Goal: Transaction & Acquisition: Purchase product/service

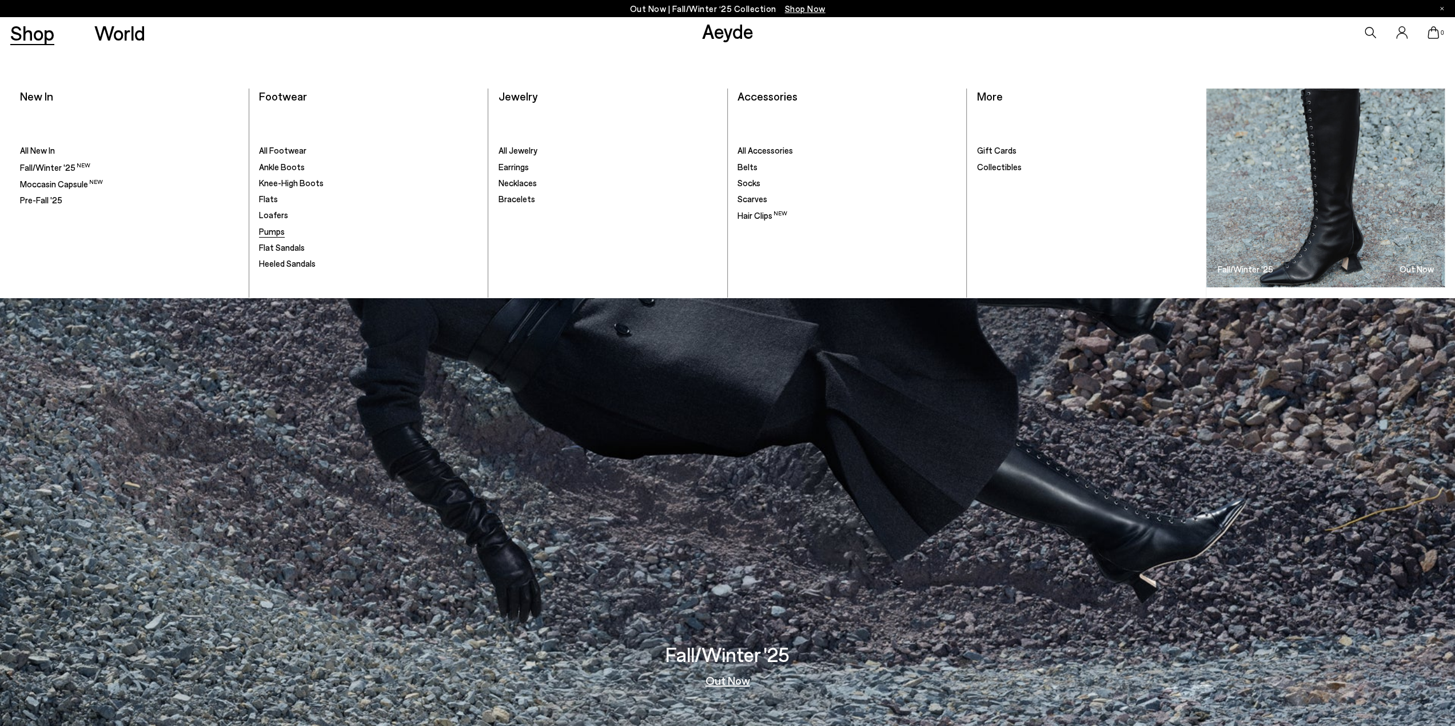
click at [276, 230] on span "Pumps" at bounding box center [272, 231] width 26 height 10
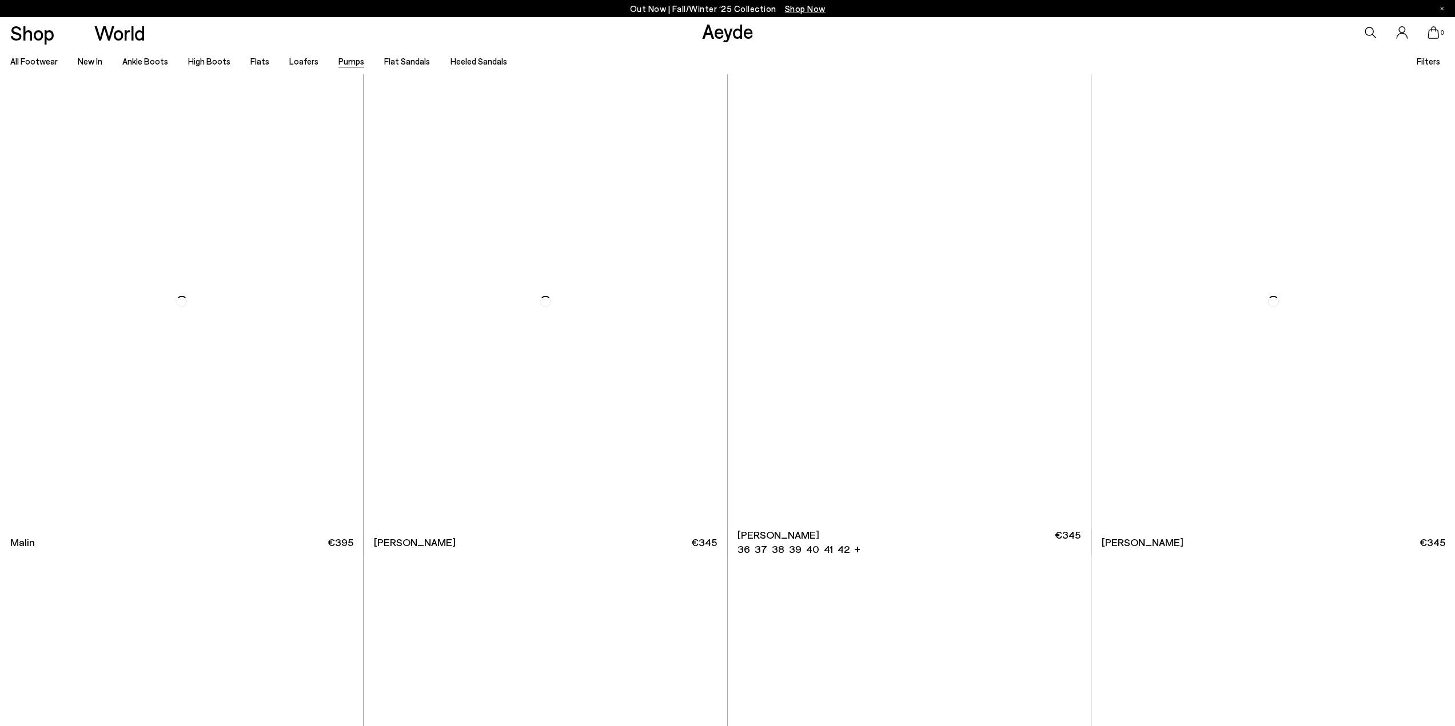
scroll to position [3715, 0]
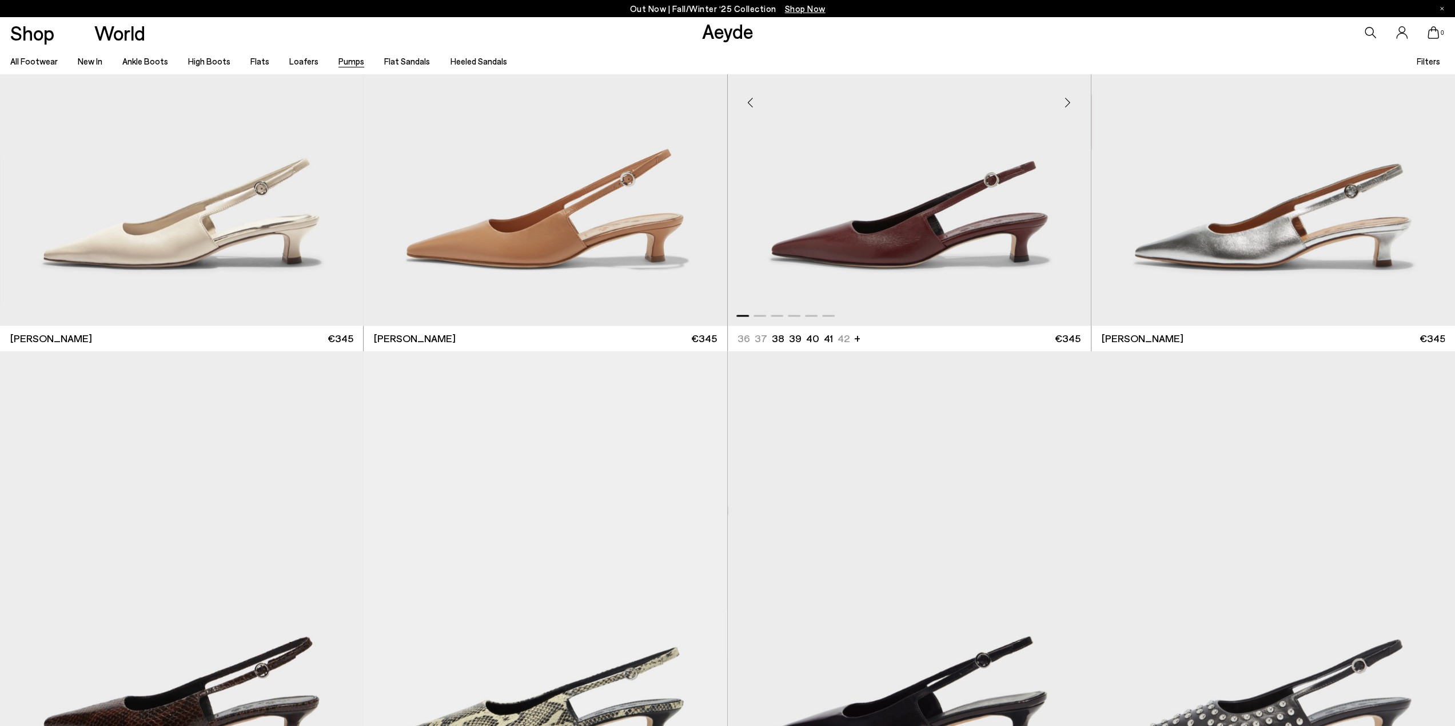
scroll to position [5887, 0]
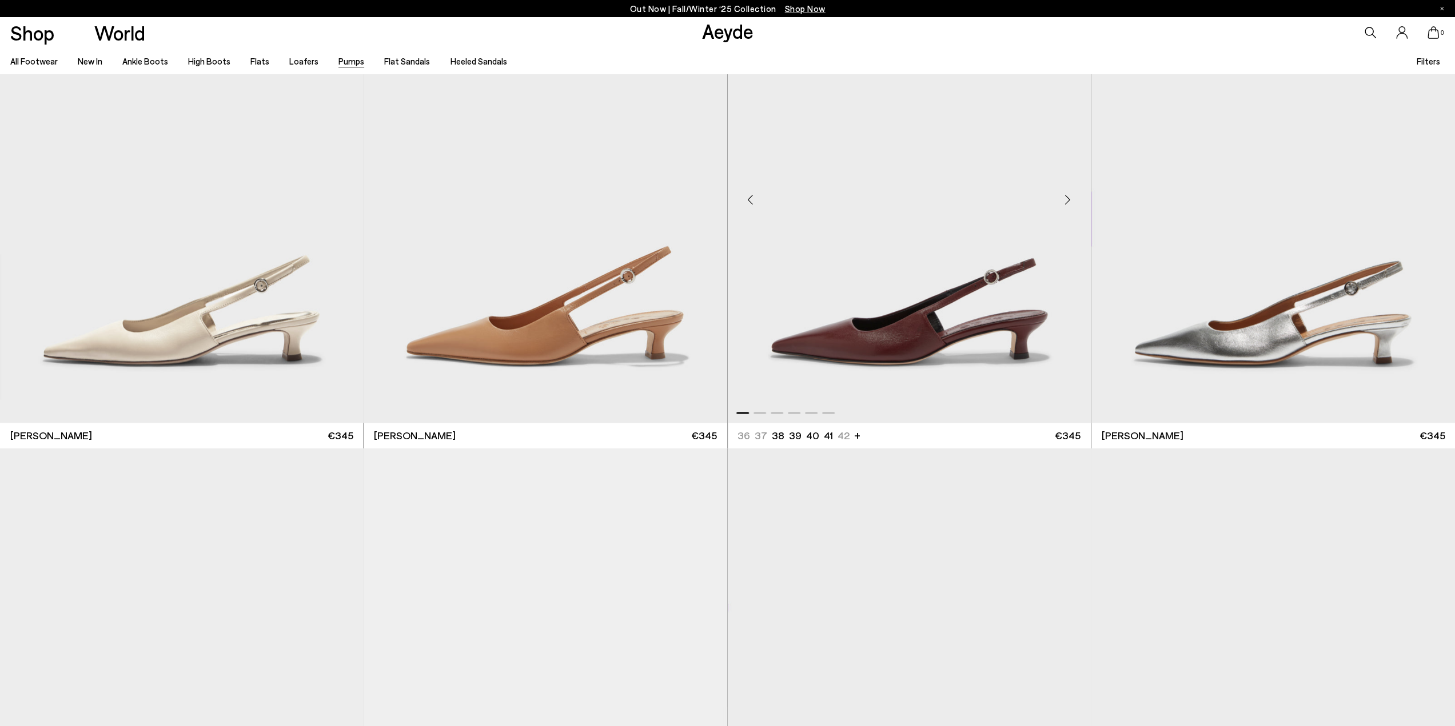
drag, startPoint x: 960, startPoint y: 297, endPoint x: 952, endPoint y: 301, distance: 8.4
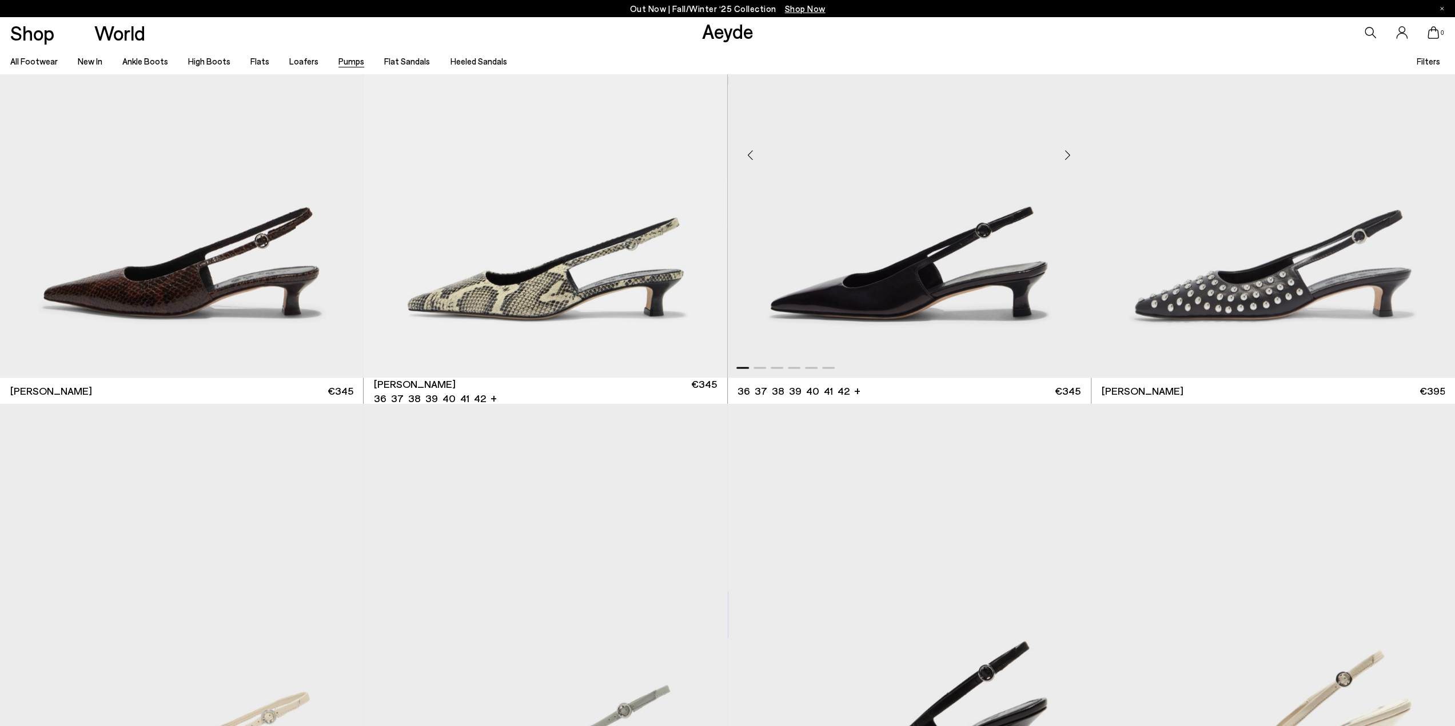
scroll to position [6573, 0]
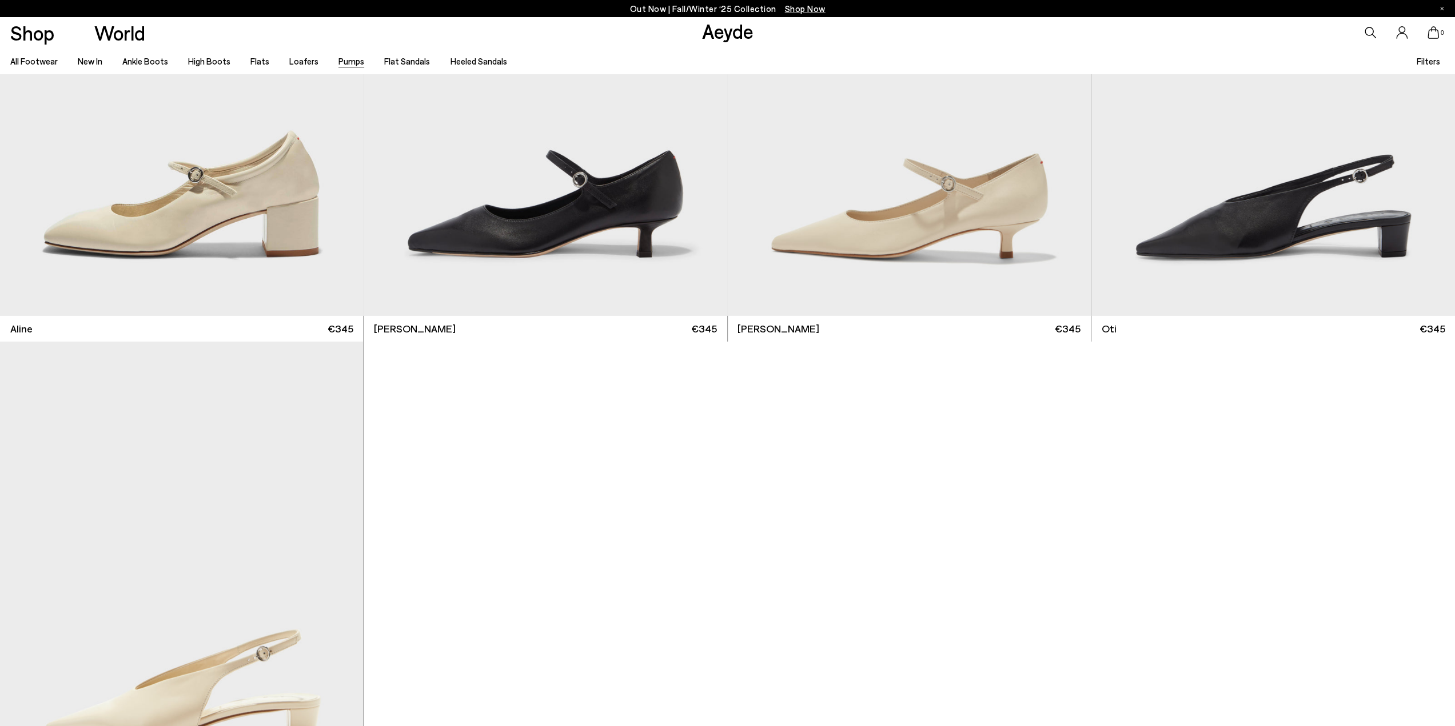
scroll to position [8402, 0]
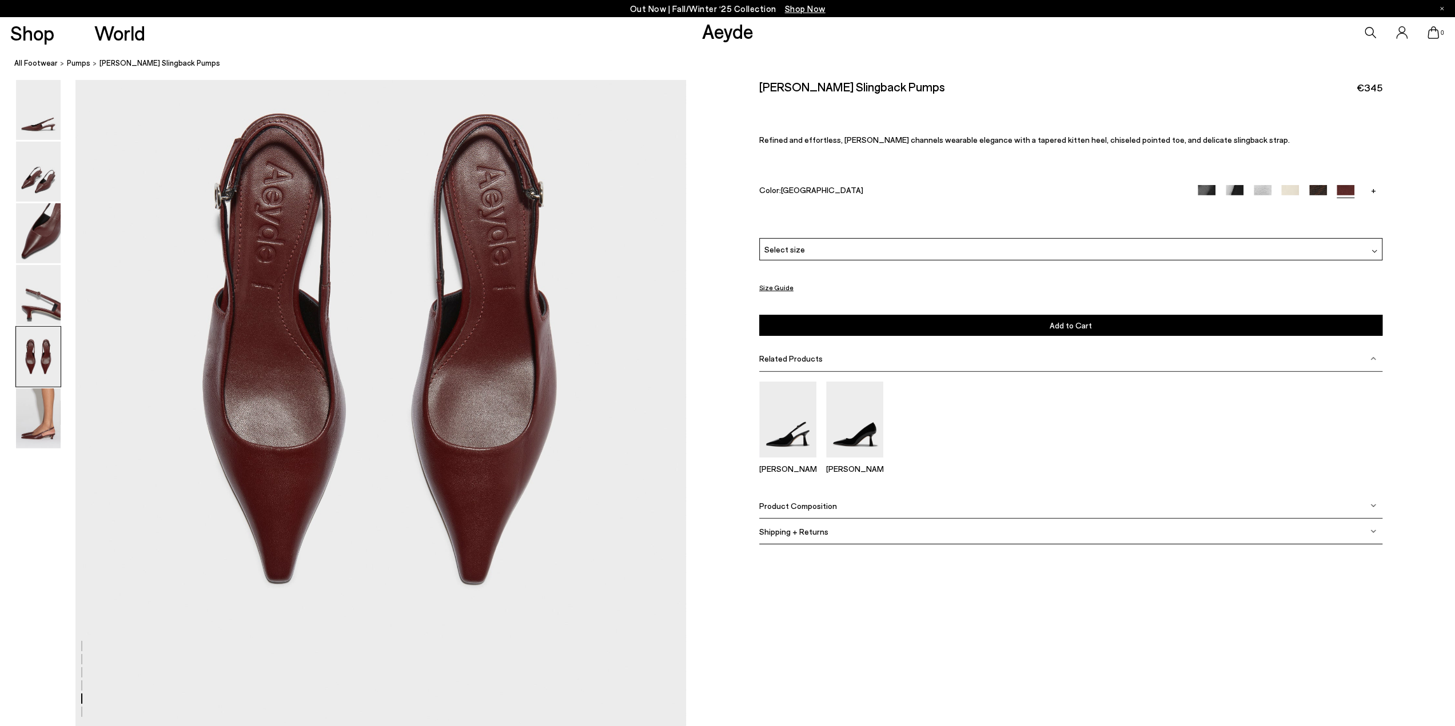
scroll to position [3315, 0]
